Goal: Check status: Check status

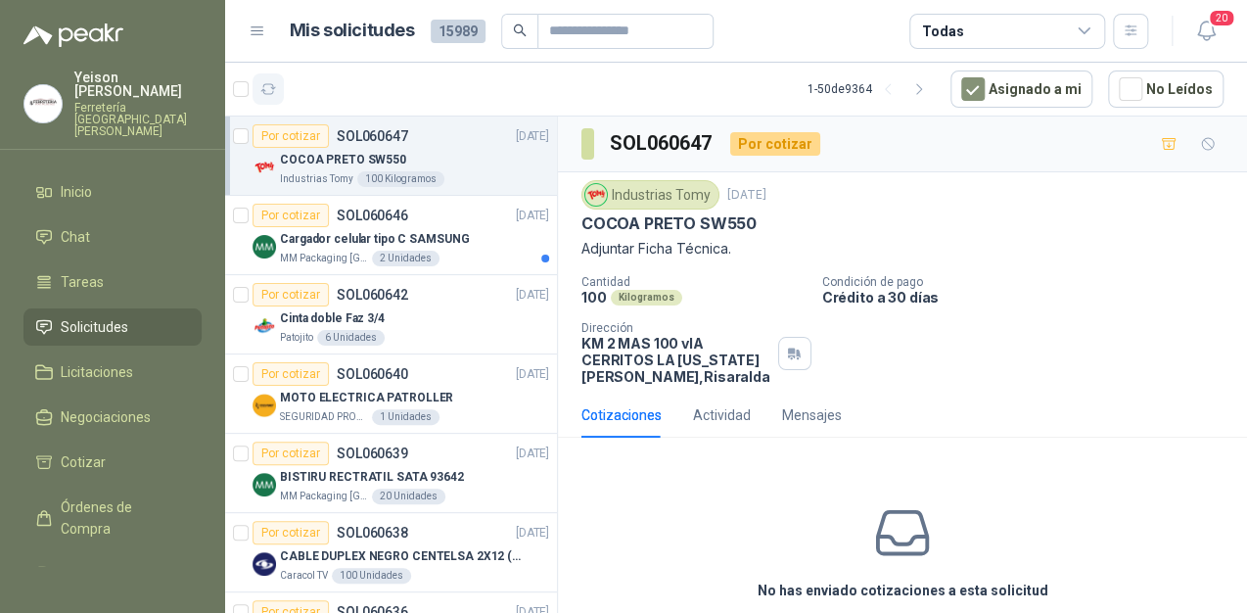
click at [274, 90] on icon "button" at bounding box center [268, 89] width 17 height 17
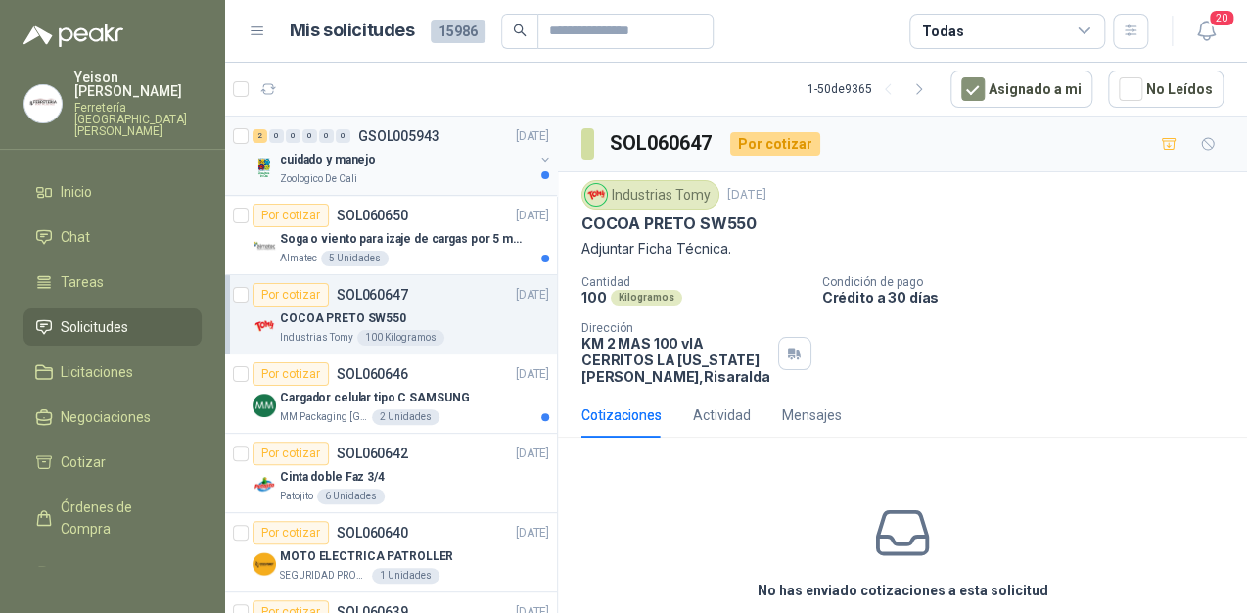
click at [436, 174] on div "Zoologico De Cali" at bounding box center [406, 179] width 253 height 16
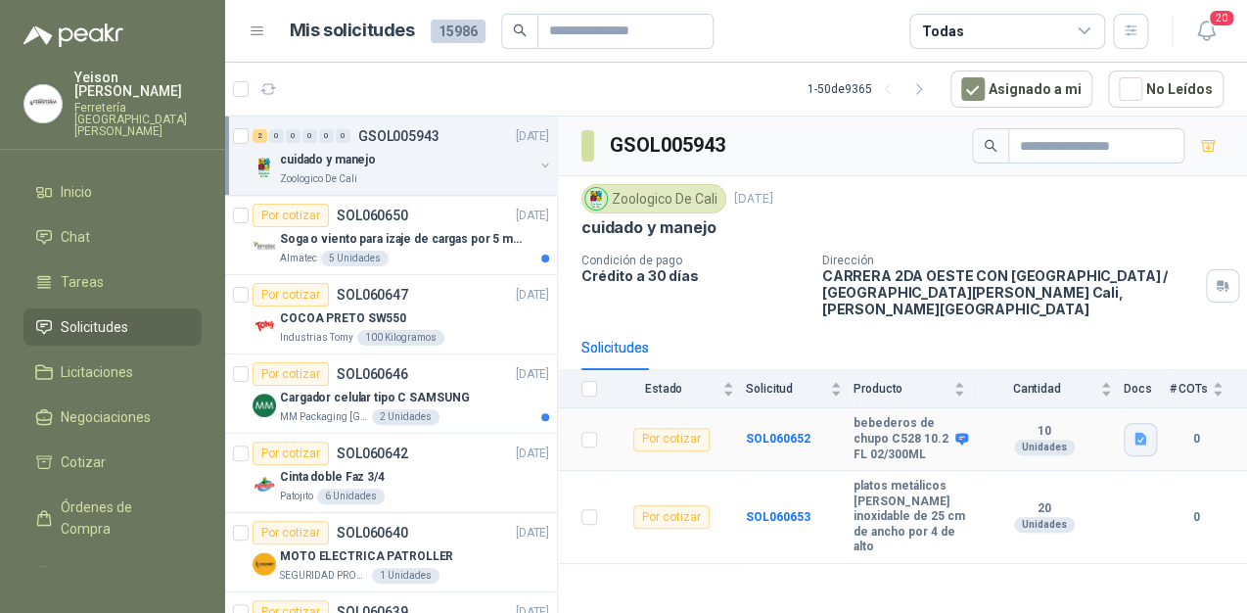
click at [1136, 433] on icon "button" at bounding box center [1140, 439] width 12 height 13
click at [1066, 388] on button "bebederos de chupo.png" at bounding box center [1059, 378] width 169 height 21
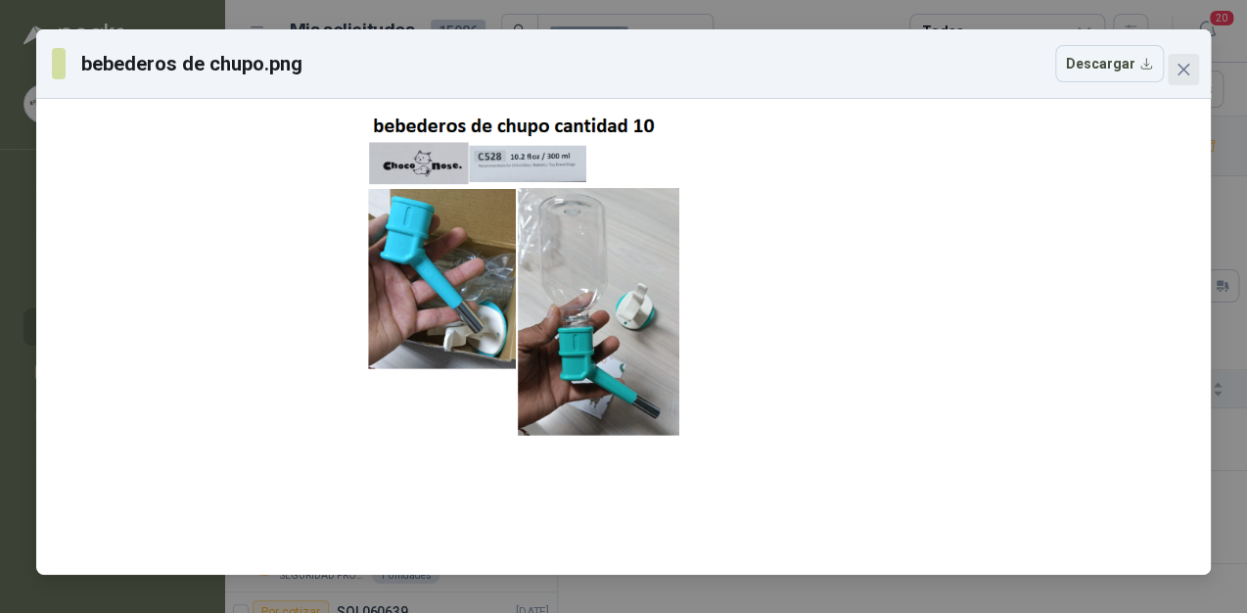
click at [1183, 63] on icon "close" at bounding box center [1183, 70] width 16 height 16
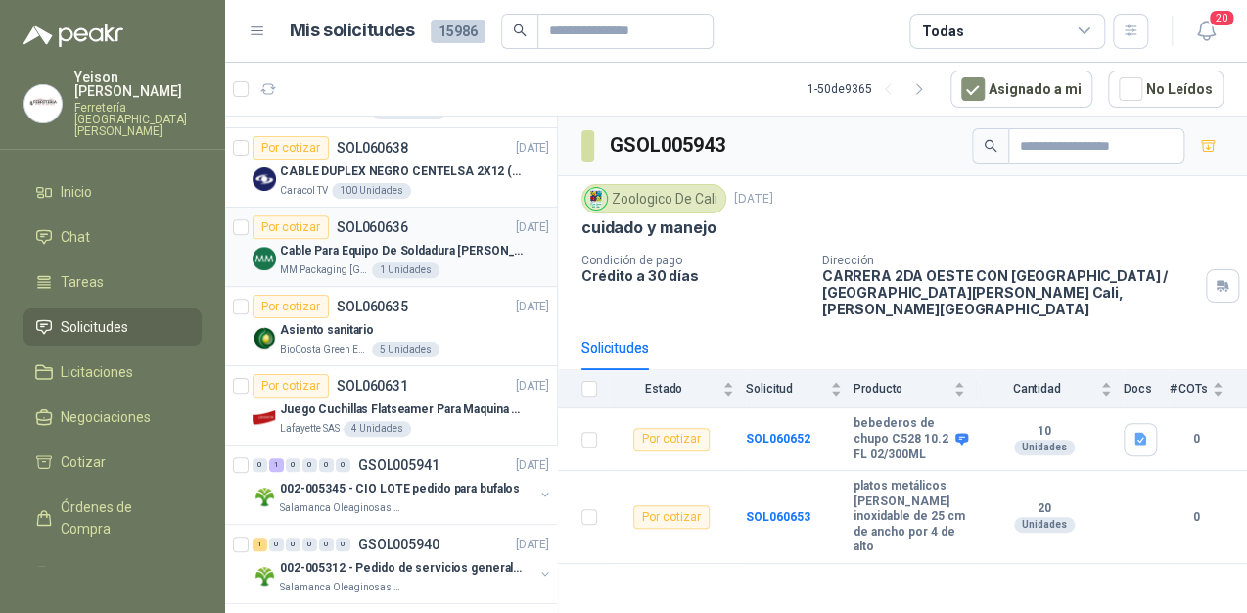
scroll to position [548, 0]
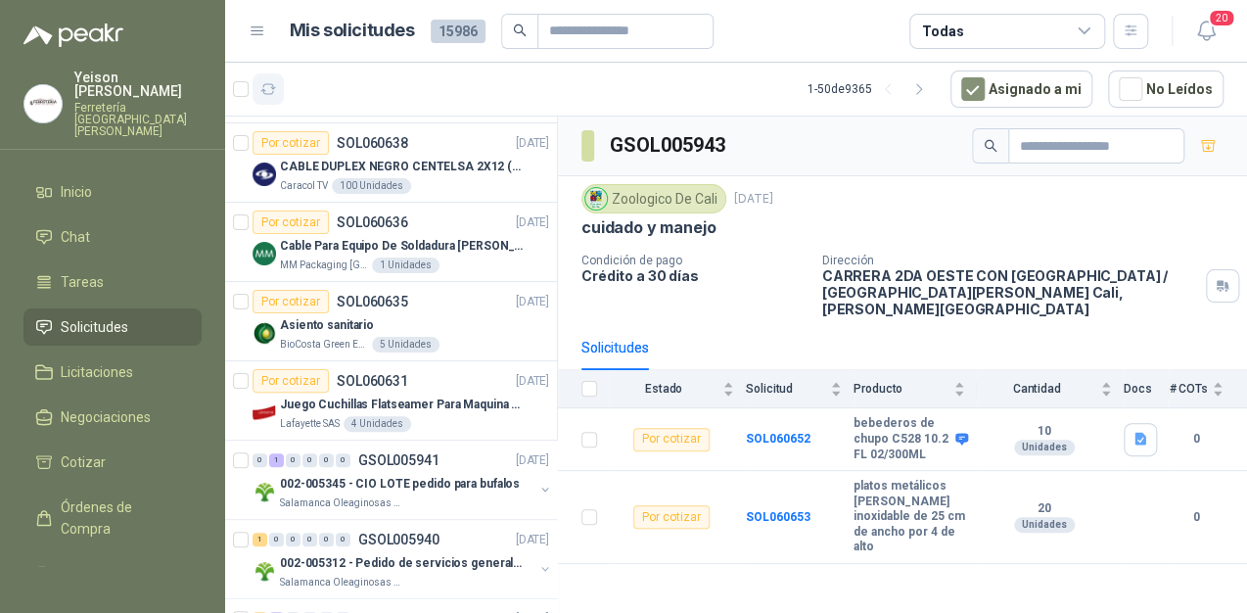
click at [268, 98] on button "button" at bounding box center [267, 88] width 31 height 31
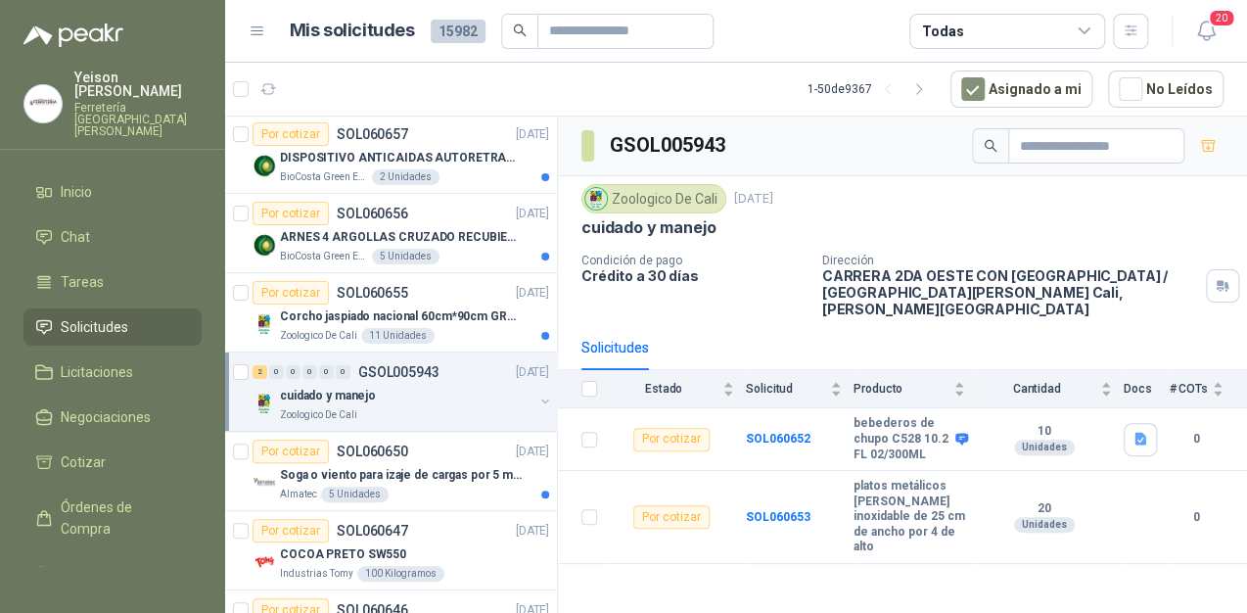
scroll to position [0, 0]
click at [434, 230] on p "ARNES 4 ARGOLLAS CRUZADO RECUBIERTO PVC" at bounding box center [402, 239] width 244 height 19
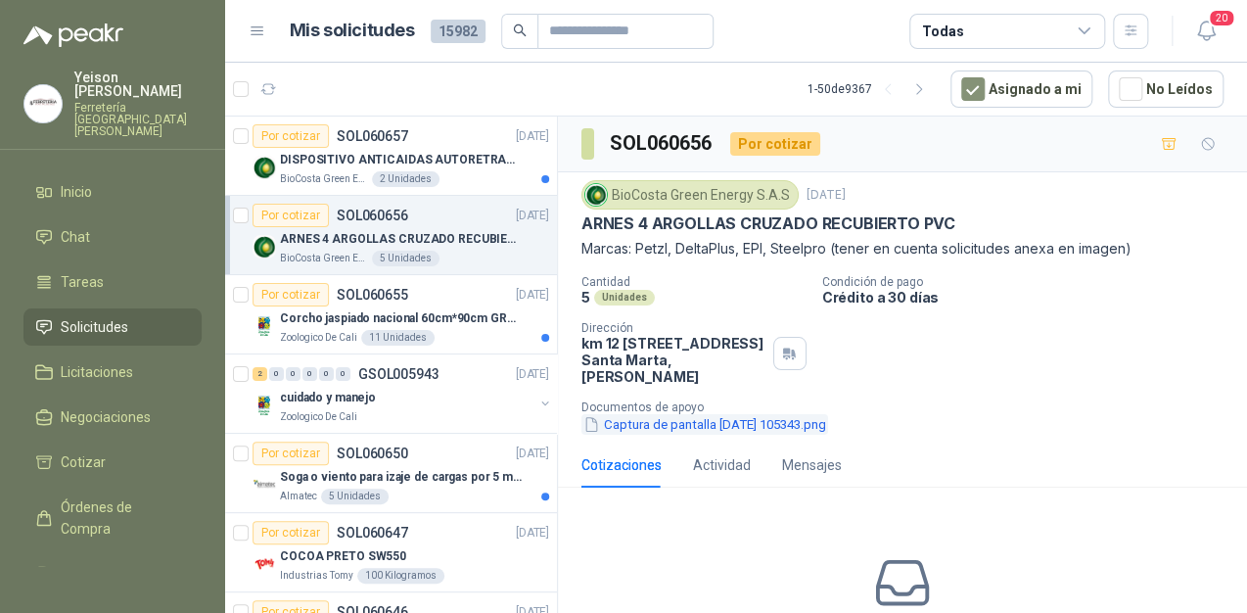
click at [721, 422] on button "Captura de pantalla [DATE] 105343.png" at bounding box center [704, 424] width 247 height 21
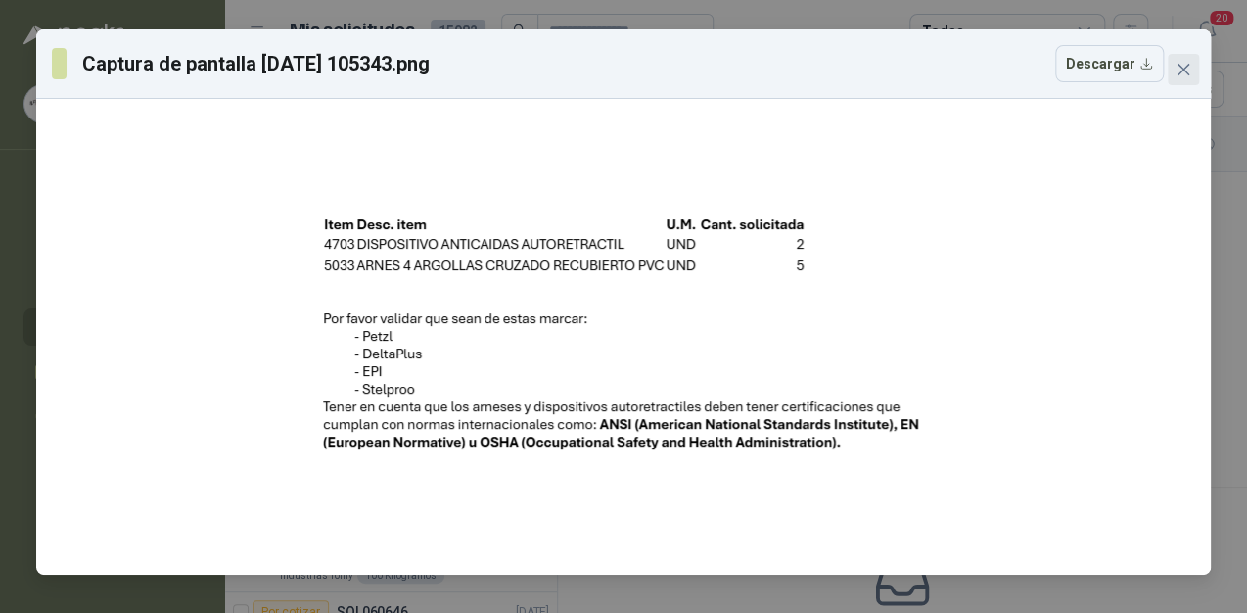
click at [1182, 54] on button "Close" at bounding box center [1182, 69] width 31 height 31
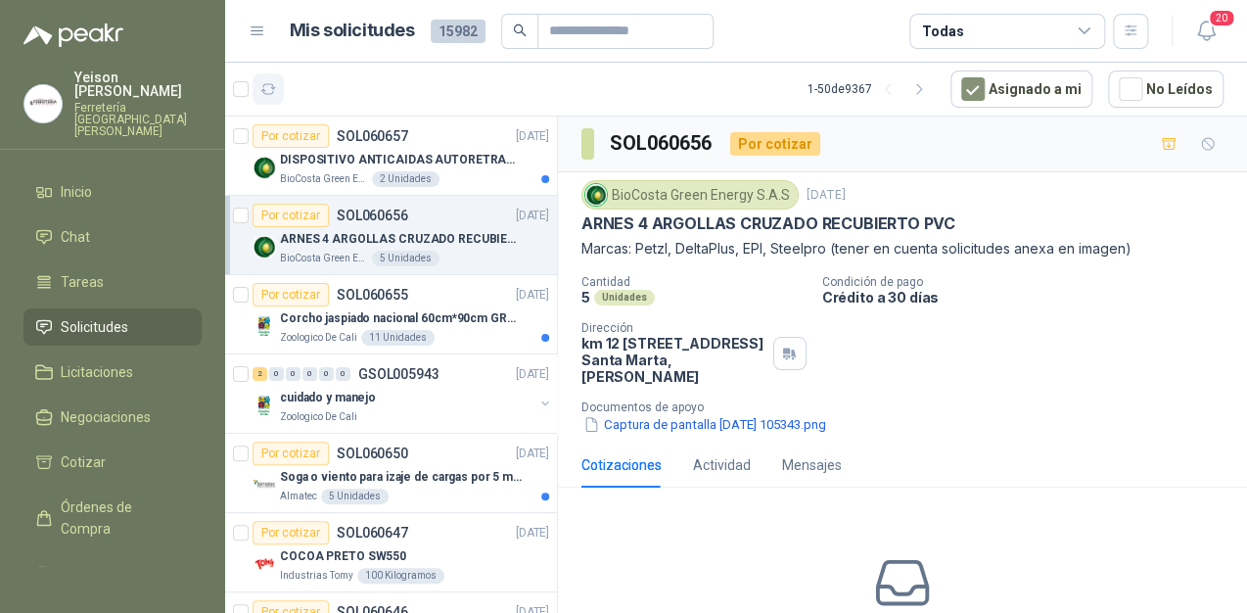
click at [275, 90] on icon "button" at bounding box center [268, 89] width 17 height 17
